Goal: Understand process/instructions: Learn about a topic

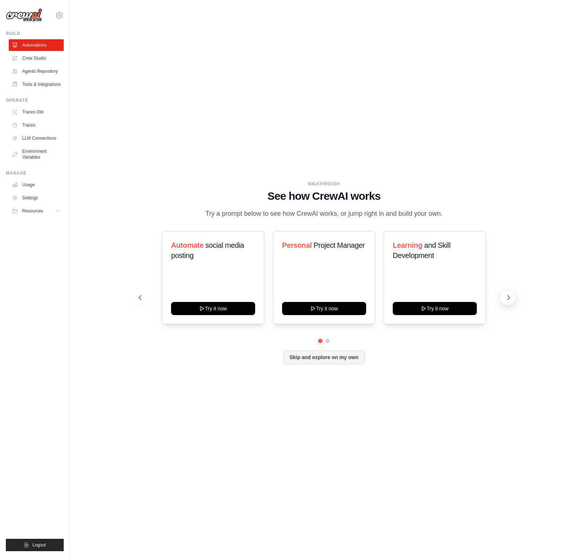
click at [507, 296] on icon at bounding box center [508, 297] width 7 height 7
click at [140, 297] on icon at bounding box center [139, 297] width 7 height 7
click at [505, 300] on icon at bounding box center [508, 297] width 7 height 7
click at [138, 299] on icon at bounding box center [139, 297] width 7 height 7
click at [398, 440] on div "WALKTHROUGH See how CrewAI works Try a prompt below to see how CrewAI works, or…" at bounding box center [324, 278] width 485 height 542
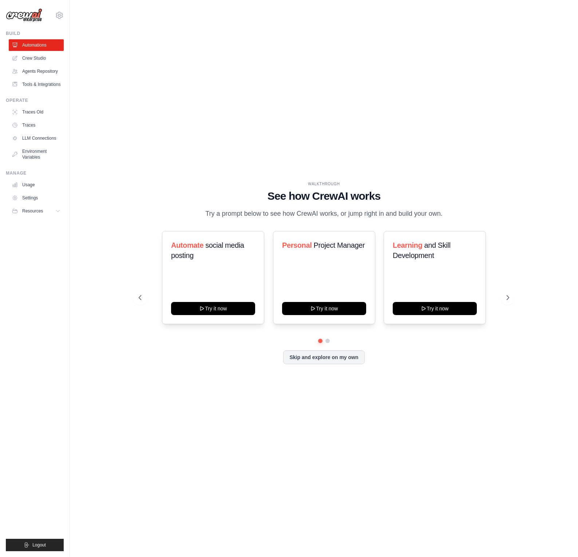
click at [549, 219] on div "WALKTHROUGH See how CrewAI works Try a prompt below to see how CrewAI works, or…" at bounding box center [324, 278] width 485 height 542
click at [375, 382] on div "WALKTHROUGH See how CrewAI works Try a prompt below to see how CrewAI works, or…" at bounding box center [324, 278] width 485 height 542
click at [196, 308] on button "Try it now" at bounding box center [213, 307] width 84 height 13
click at [327, 391] on div "WALKTHROUGH See how CrewAI works Try a prompt below to see how CrewAI works, or…" at bounding box center [324, 278] width 485 height 542
